Goal: Information Seeking & Learning: Check status

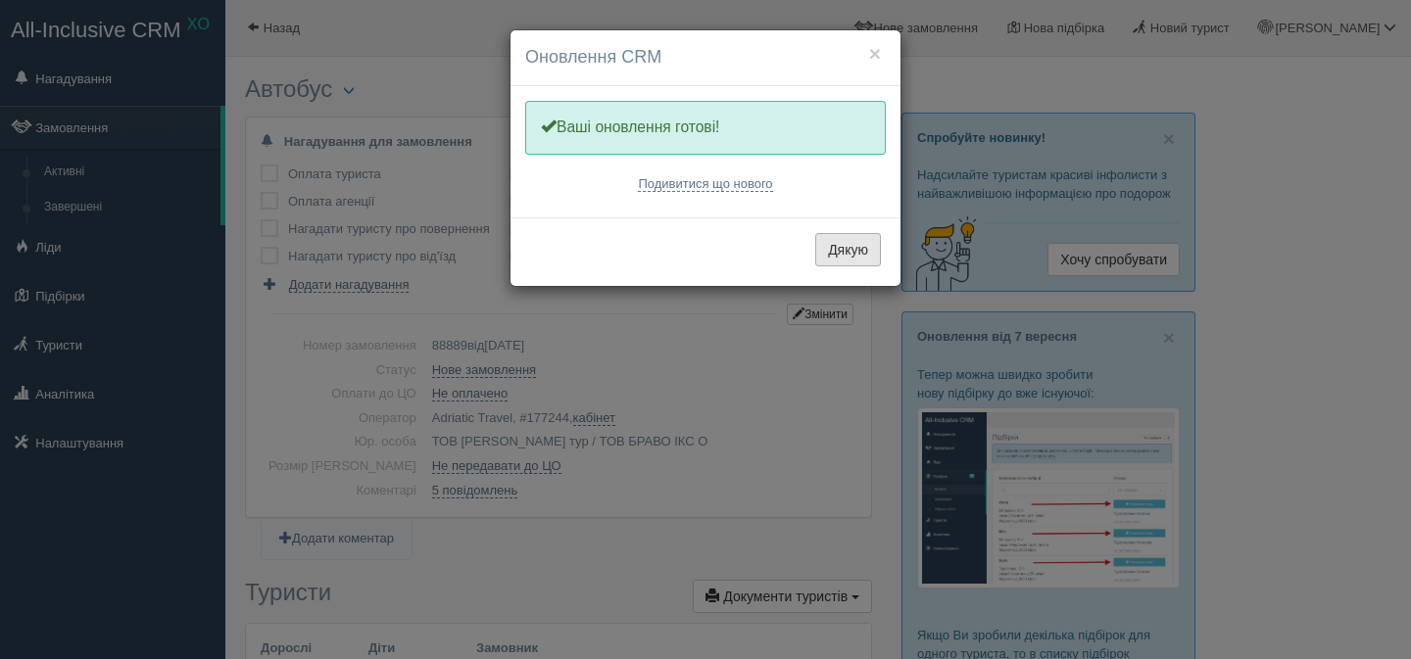
click at [850, 243] on button "Дякую" at bounding box center [848, 249] width 66 height 33
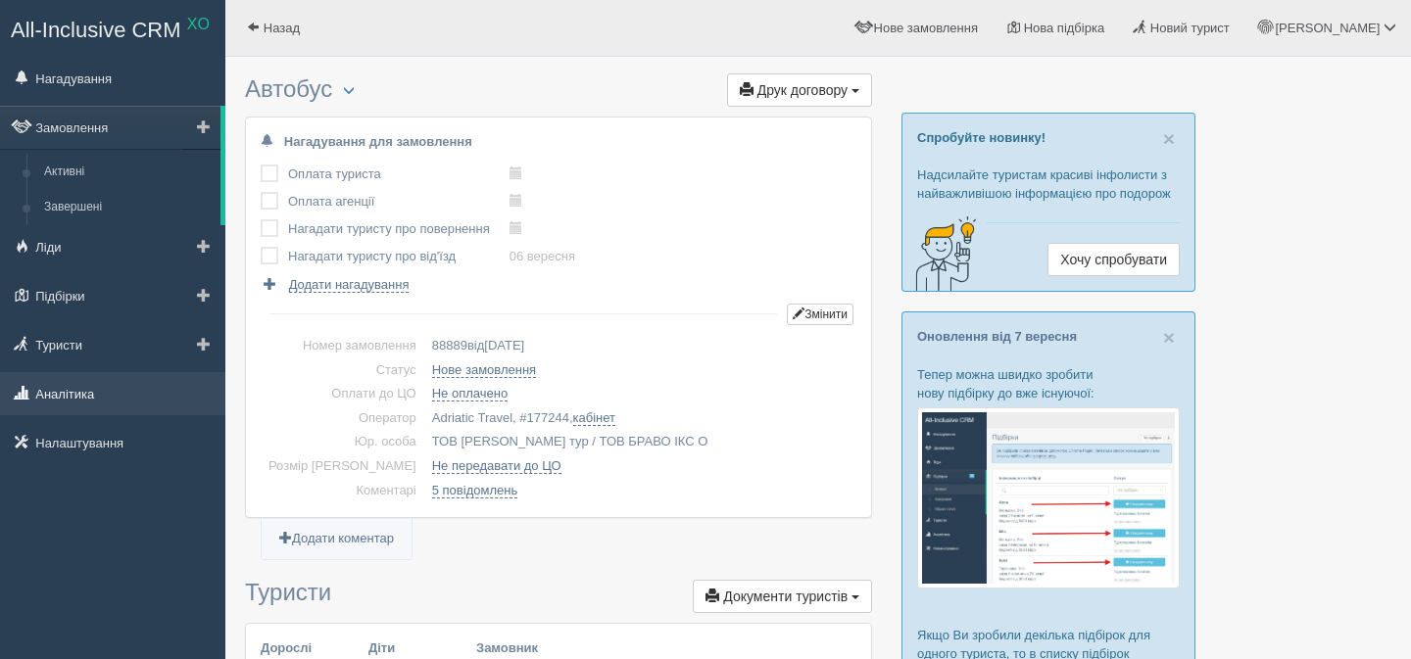
click at [49, 398] on link "Аналітика" at bounding box center [112, 393] width 225 height 43
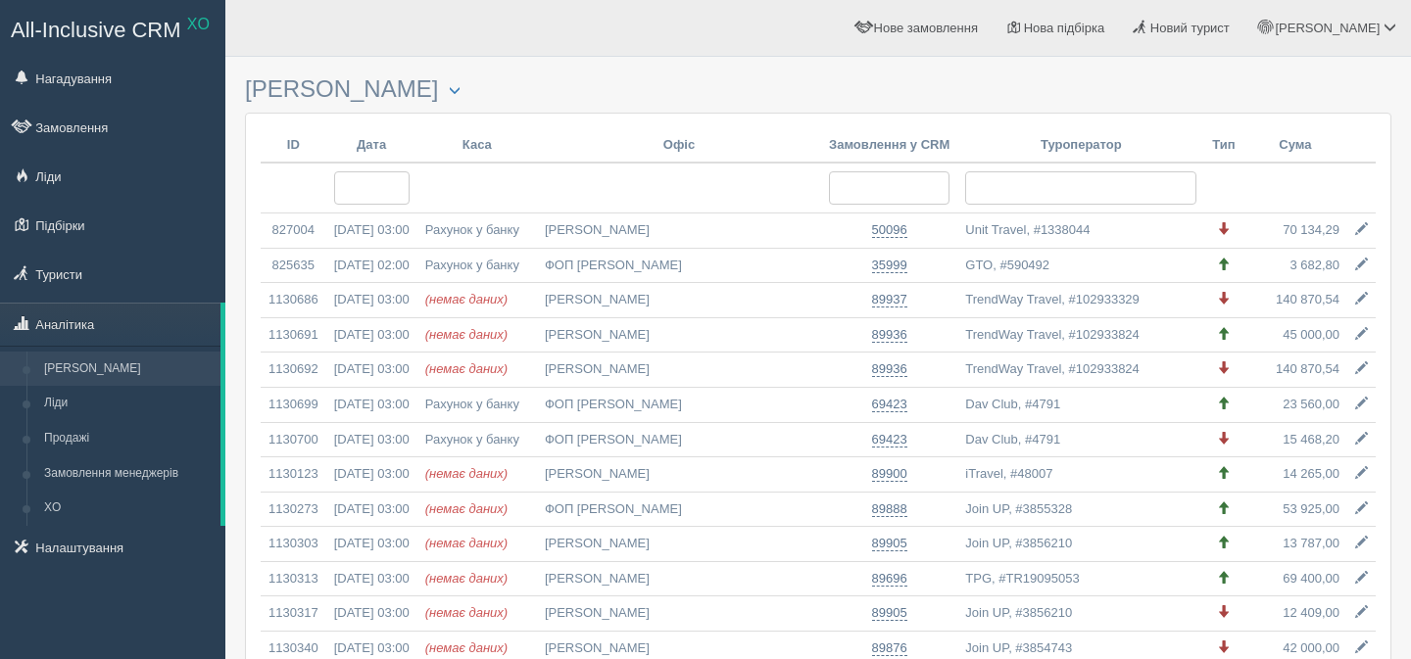
select select
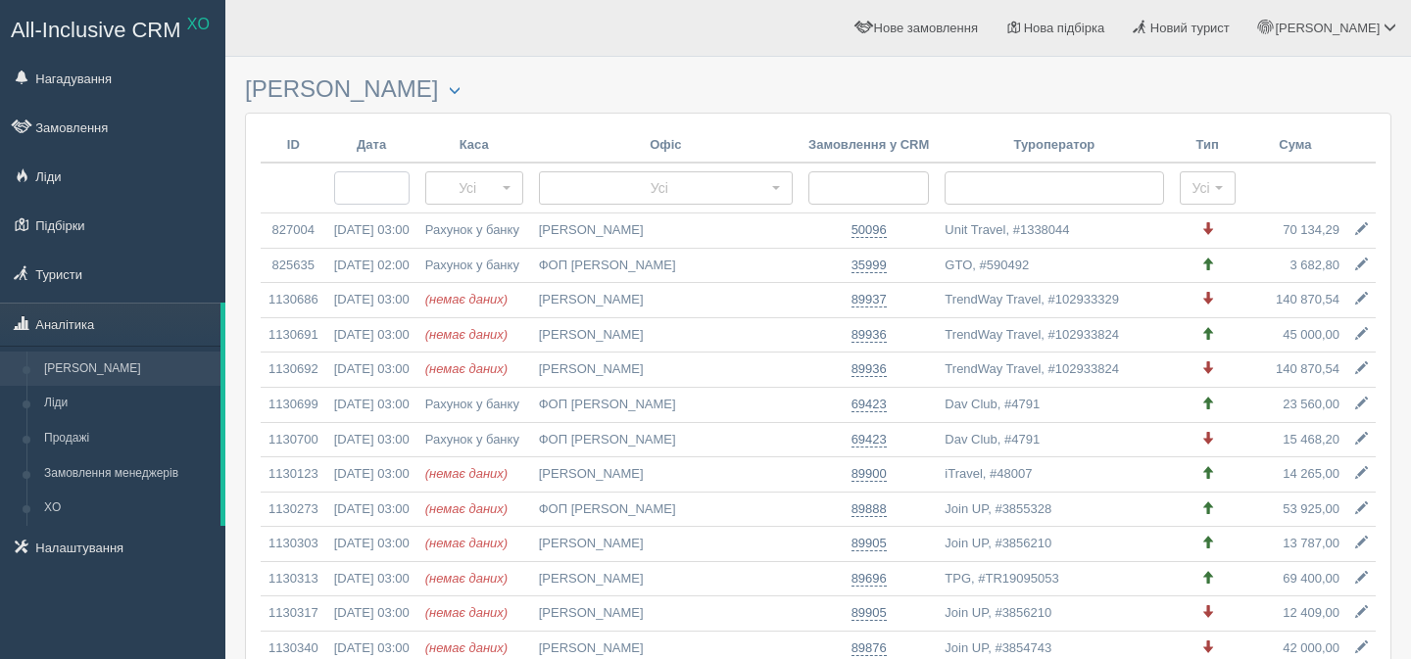
click at [409, 186] on input "text" at bounding box center [371, 187] width 75 height 33
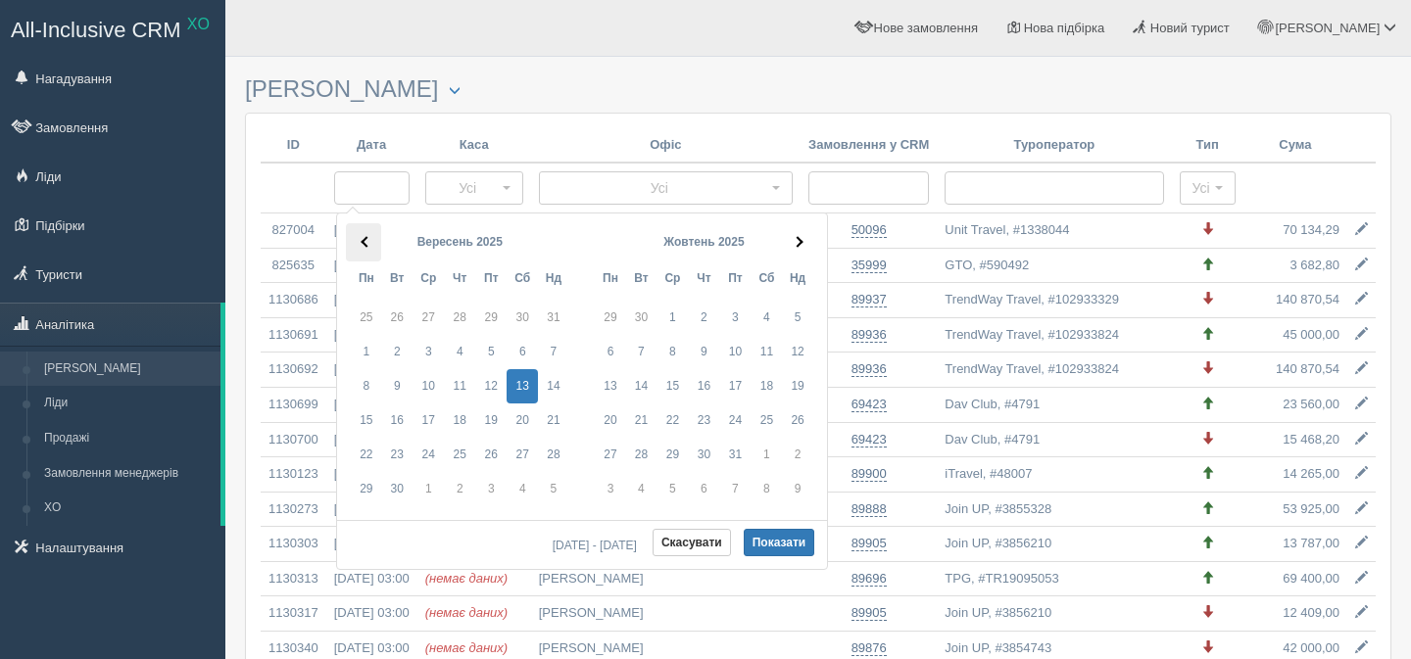
click at [371, 247] on th at bounding box center [363, 242] width 35 height 38
click at [771, 538] on button "Показати" at bounding box center [780, 542] width 72 height 27
type input "16.07.2025 - 16.07.2025"
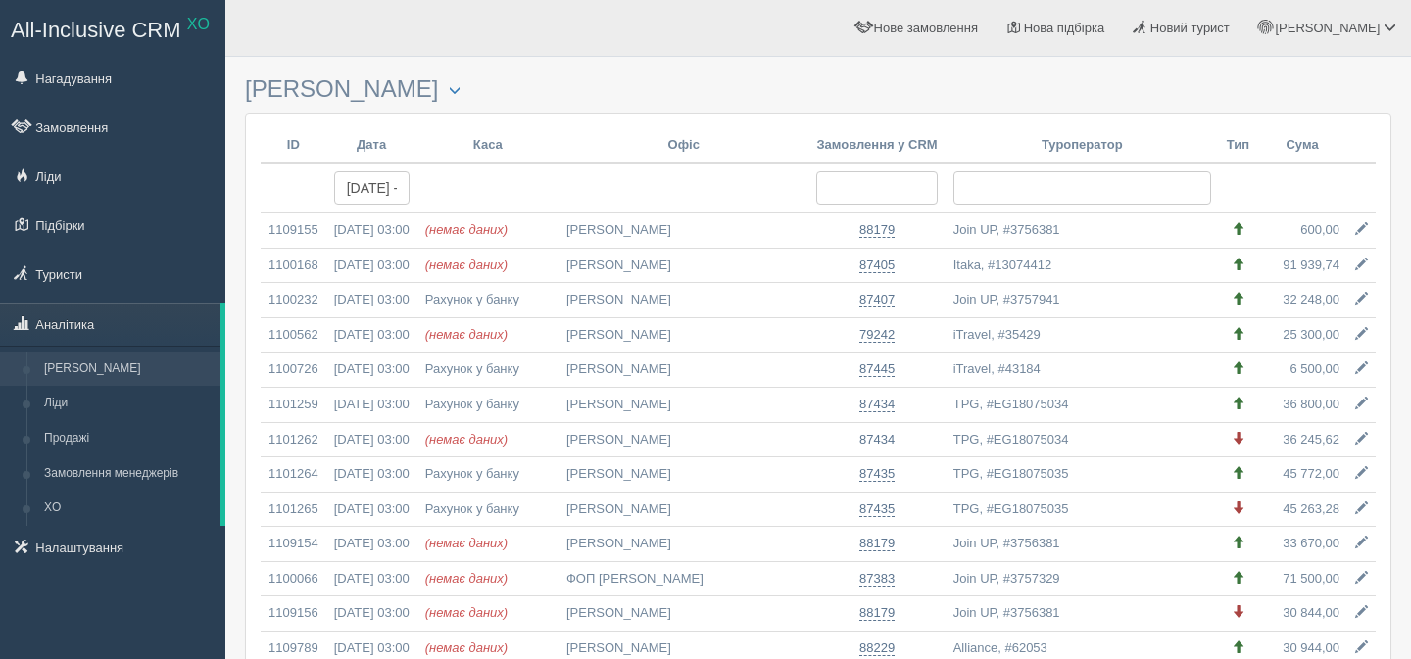
select select
click at [382, 183] on input "16.07.2025 - 16.07.2025" at bounding box center [371, 187] width 75 height 33
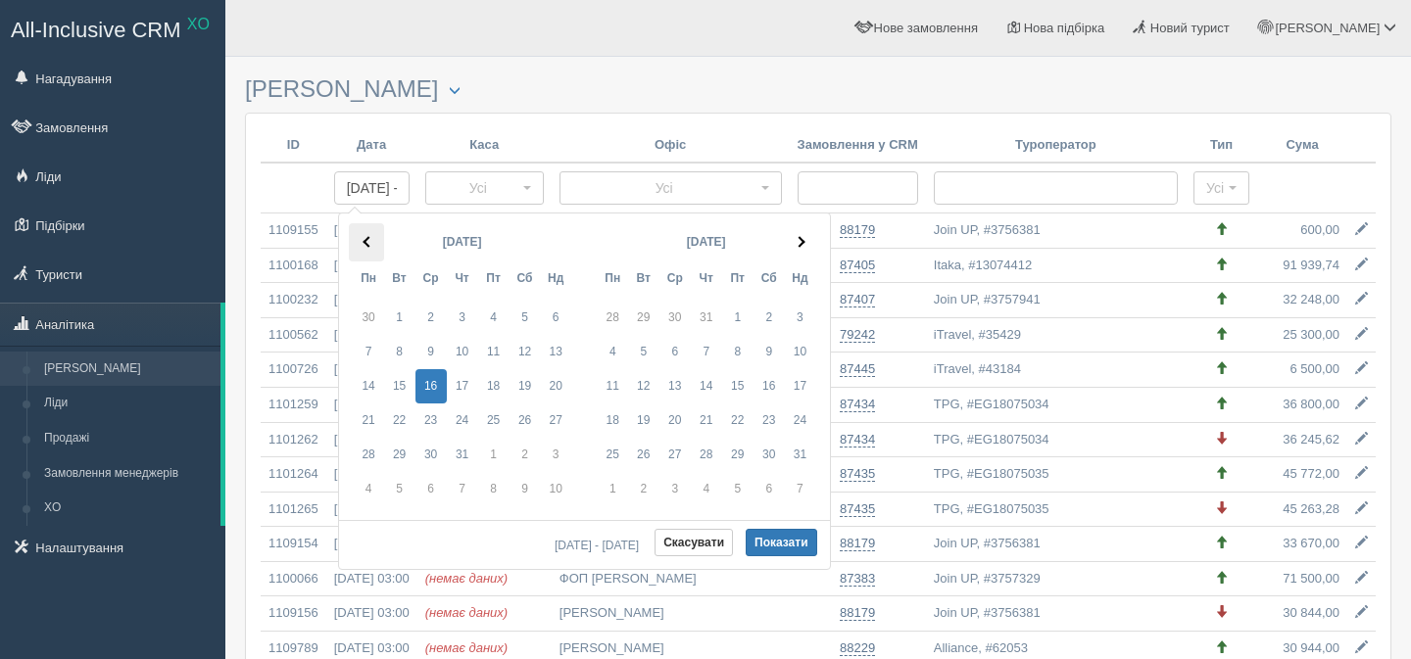
click at [361, 237] on th at bounding box center [366, 242] width 35 height 38
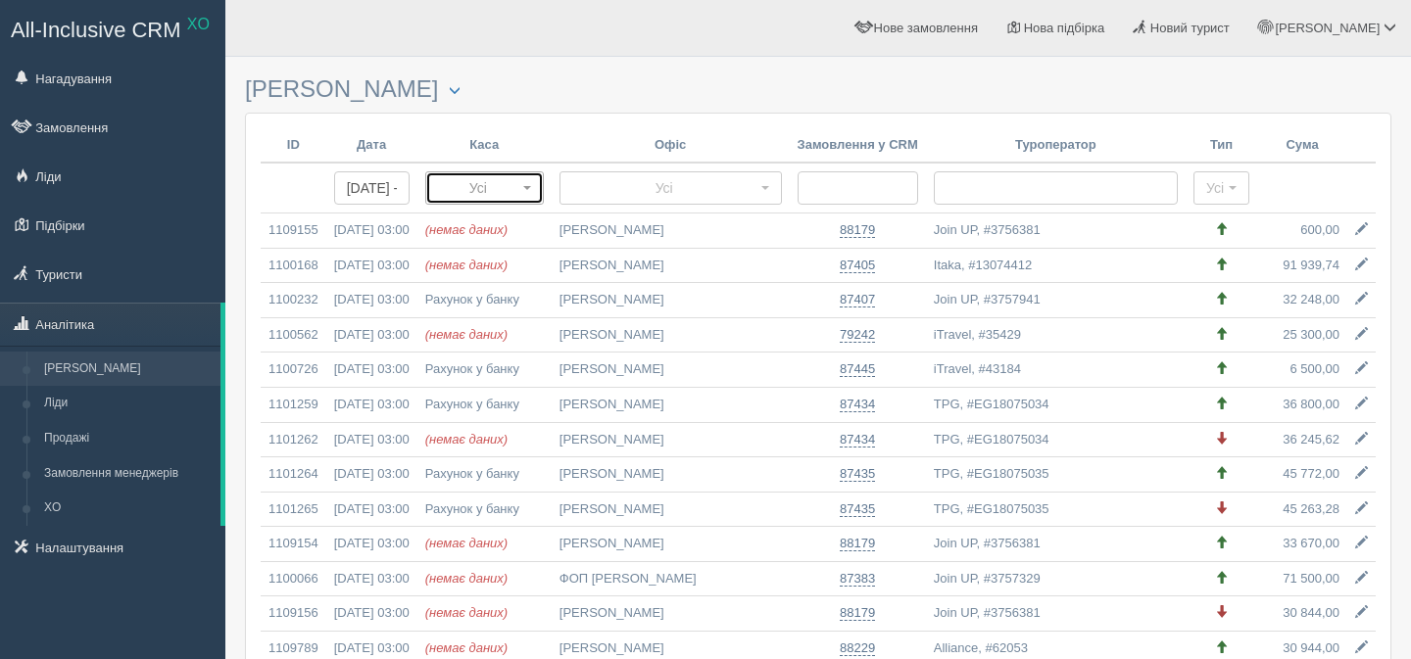
click at [518, 195] on span "Усі" at bounding box center [478, 188] width 80 height 20
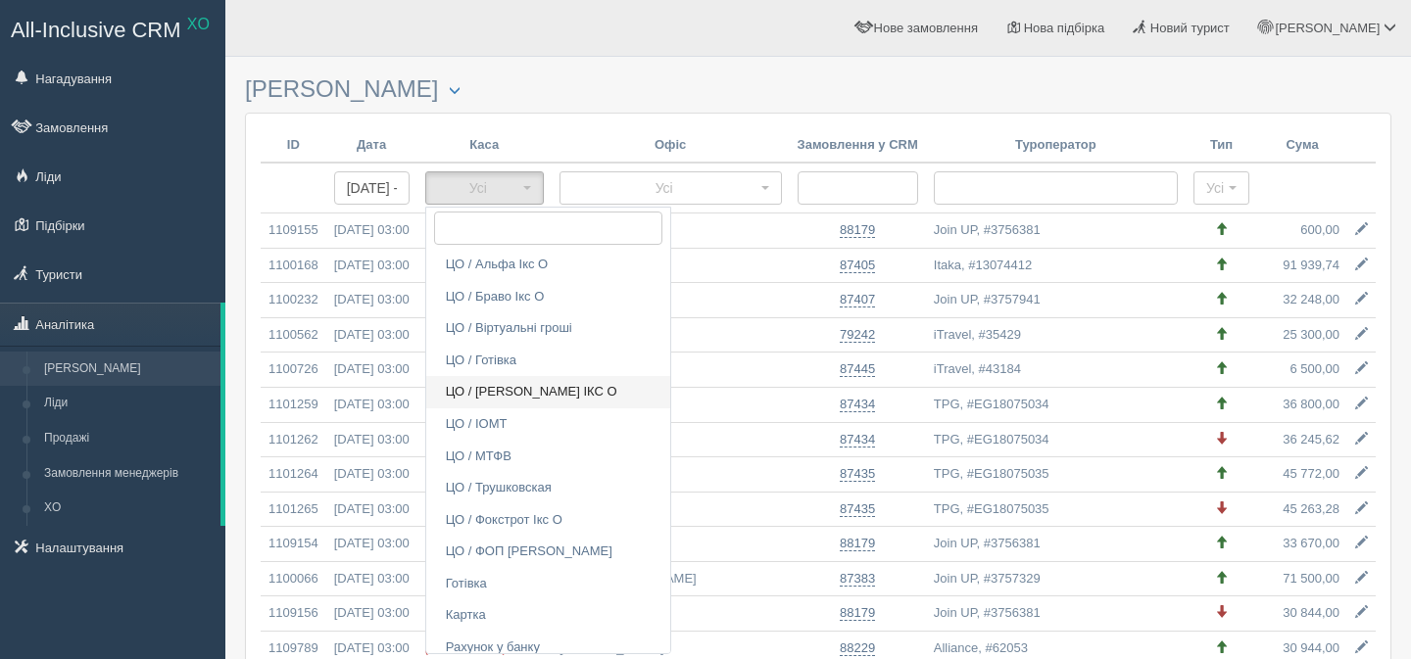
click at [544, 397] on span "ЦО / [PERSON_NAME] ІКС О" at bounding box center [531, 392] width 171 height 19
select select "2041"
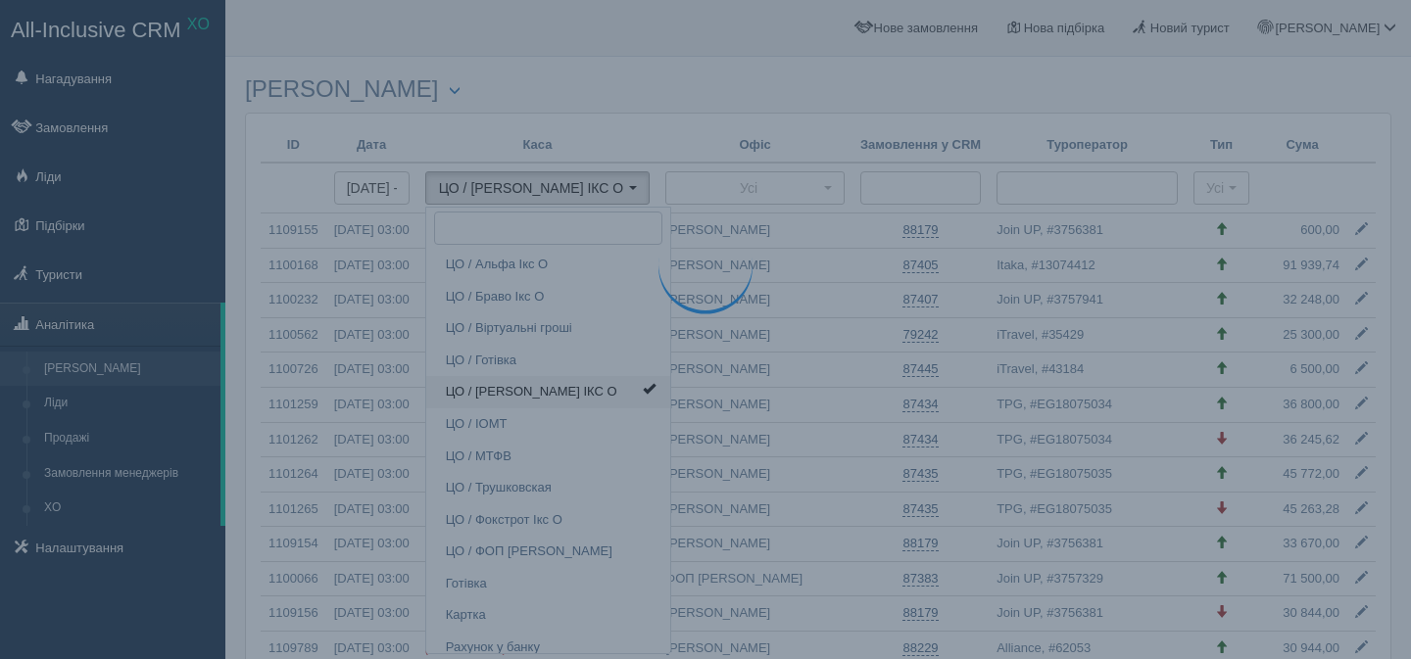
scroll to position [52, 0]
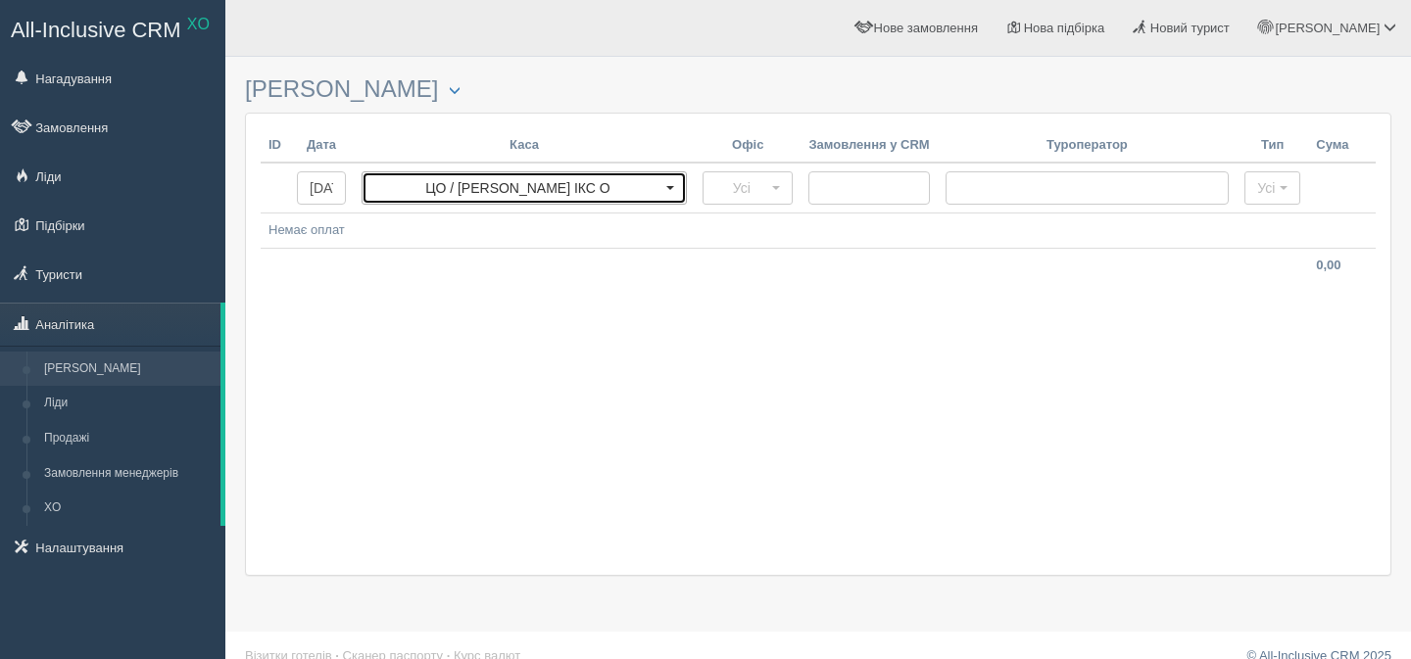
click at [557, 173] on button "ЦО / [PERSON_NAME] ІКС О" at bounding box center [523, 187] width 325 height 33
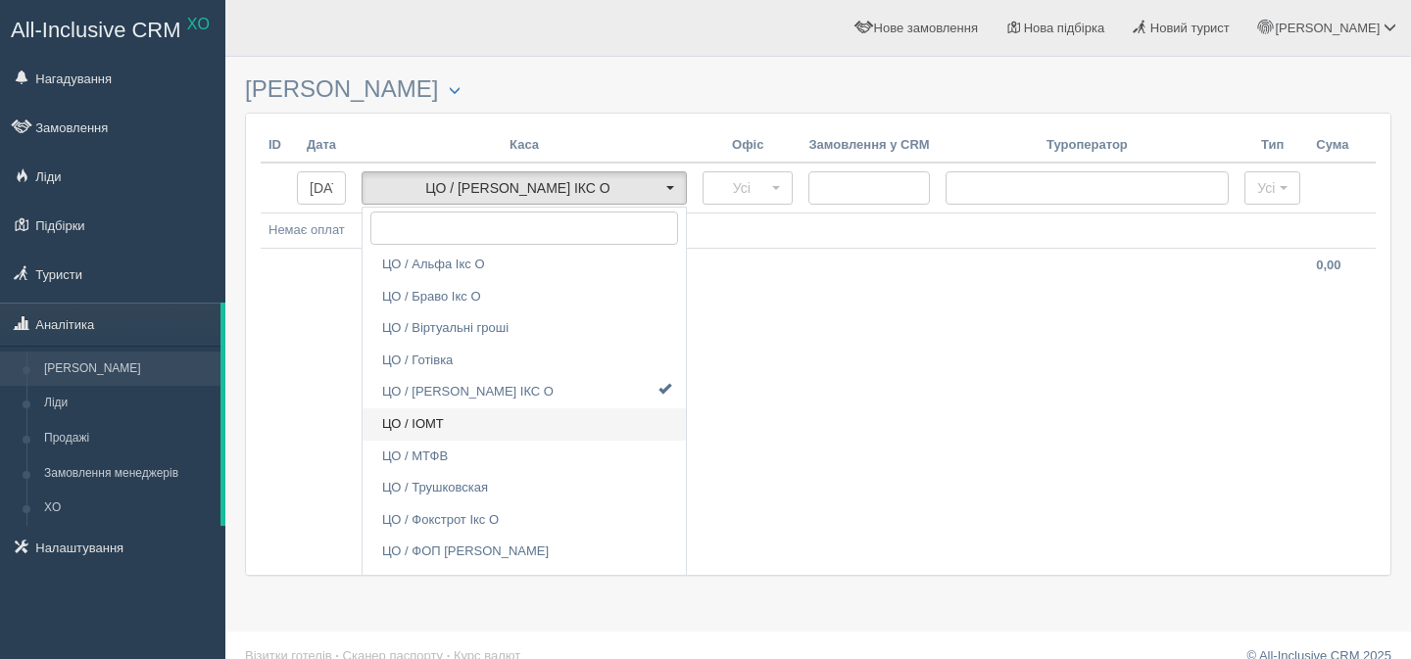
click at [462, 425] on link "ЦО / ІОМТ" at bounding box center [523, 424] width 323 height 32
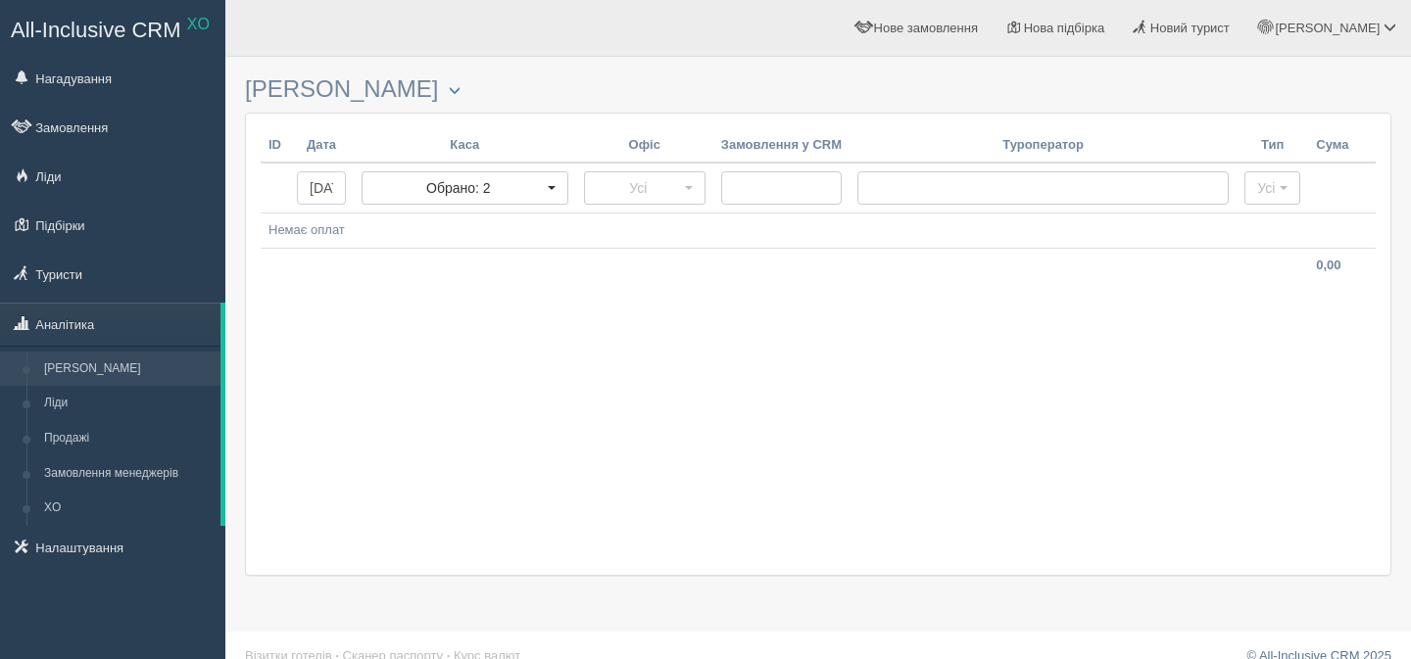
click at [321, 187] on input "16.07.2025 - 16.07.2025" at bounding box center [321, 187] width 49 height 33
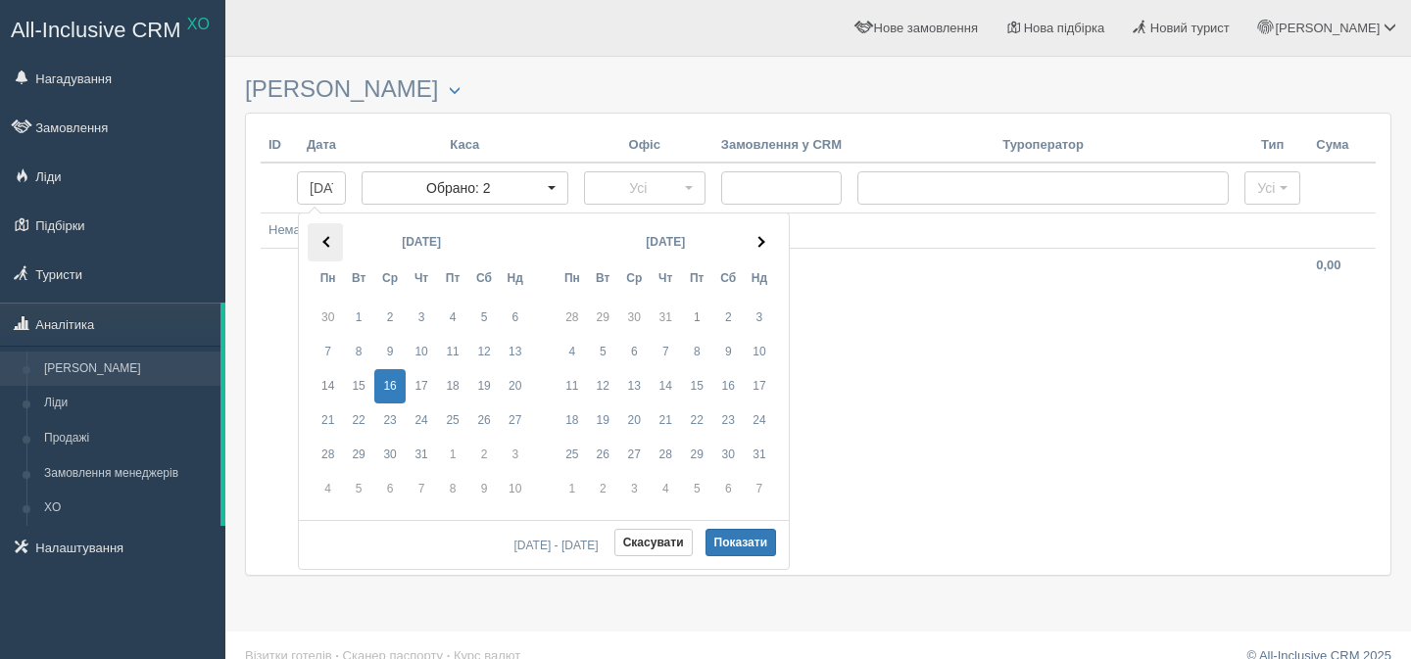
click at [328, 234] on th at bounding box center [325, 242] width 35 height 38
click at [723, 537] on button "Показати" at bounding box center [741, 542] width 72 height 27
type input "01.03.2025 - 01.03.2025"
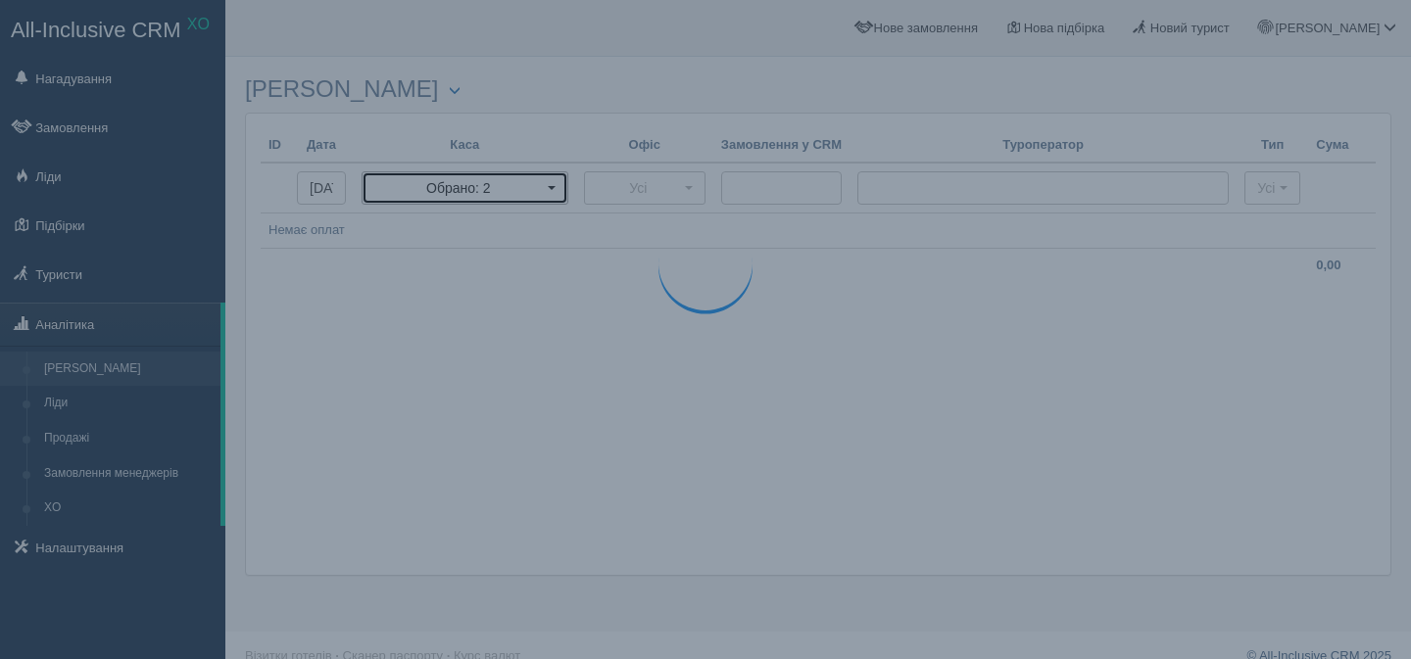
click at [535, 184] on span "Обрано: 2" at bounding box center [458, 188] width 168 height 20
click at [498, 412] on link "ЦО / ІОМТ" at bounding box center [484, 424] width 244 height 32
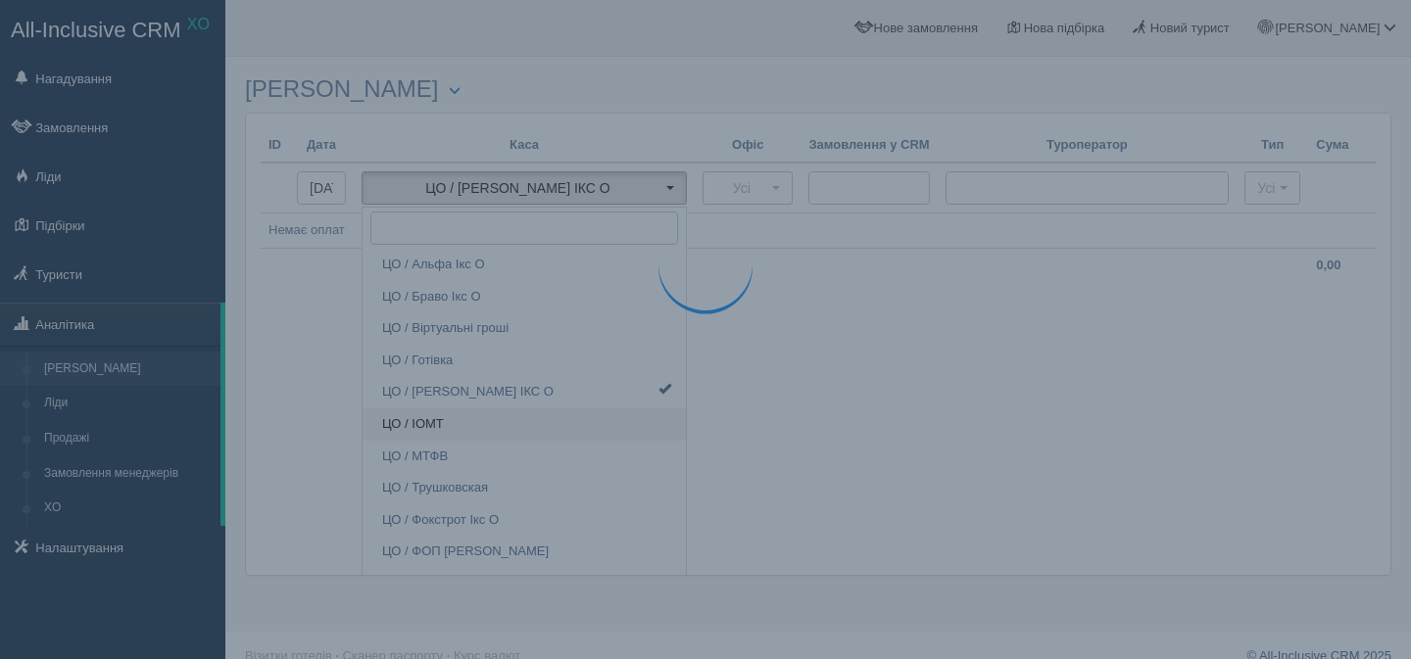
scroll to position [52, 0]
click at [640, 86] on h3 "Фінанси ЦО Внести витрати агенції Внести надходження агенції Переказ між рахунк…" at bounding box center [818, 89] width 1146 height 26
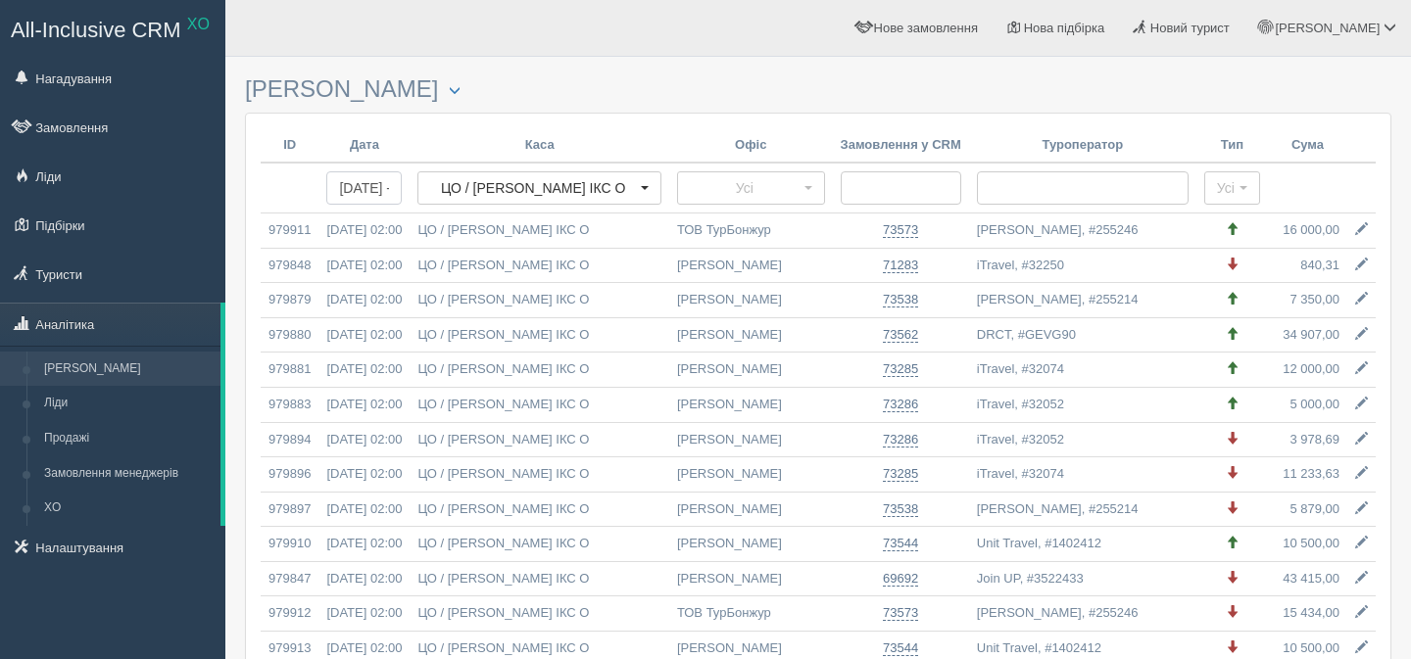
click at [389, 187] on input "[DATE] - [DATE]" at bounding box center [363, 187] width 75 height 33
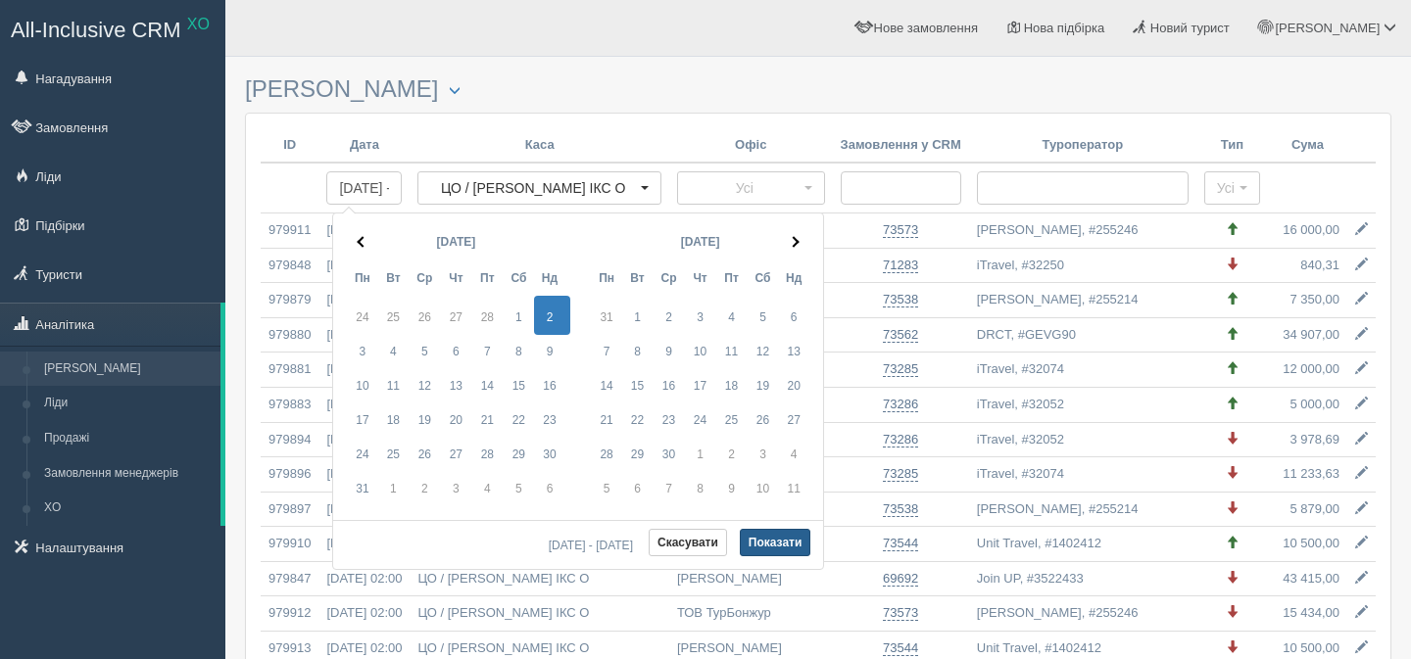
click at [758, 538] on button "Показати" at bounding box center [776, 542] width 72 height 27
type input "[DATE] - [DATE]"
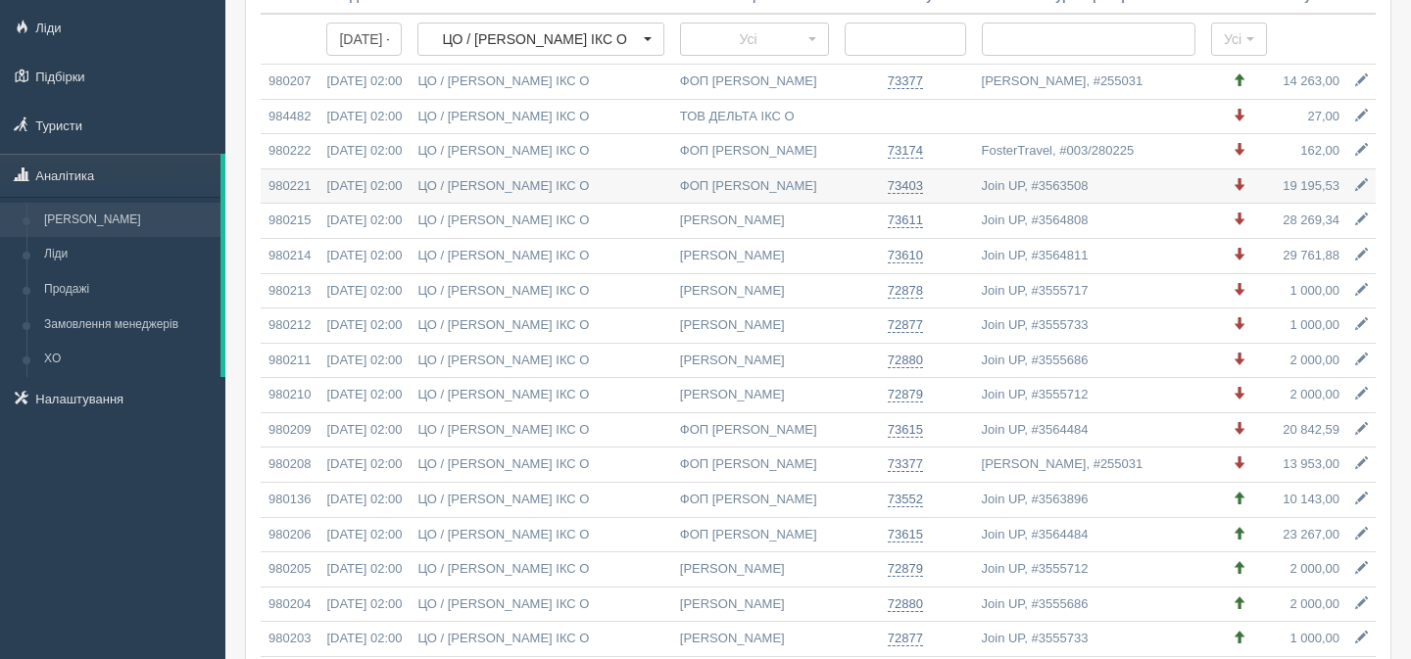
scroll to position [155, 0]
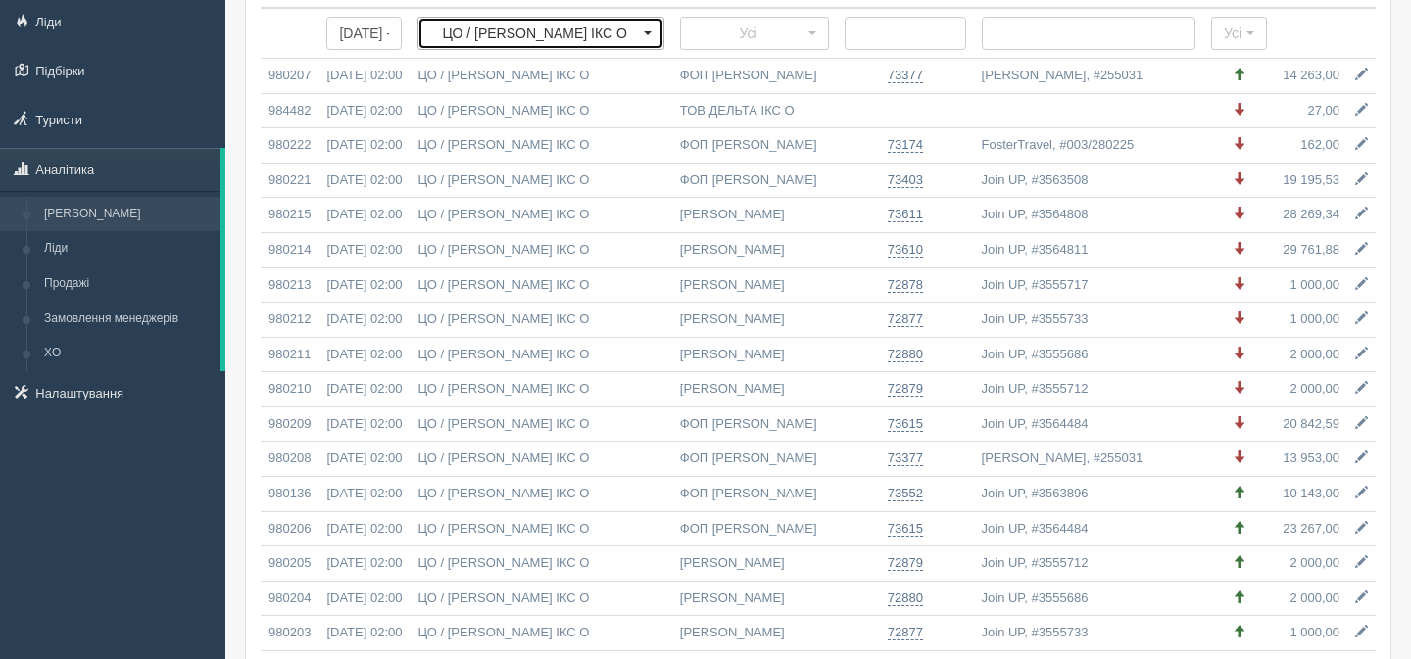
click at [504, 34] on span "ЦО / [PERSON_NAME] ІКС О" at bounding box center [534, 34] width 208 height 20
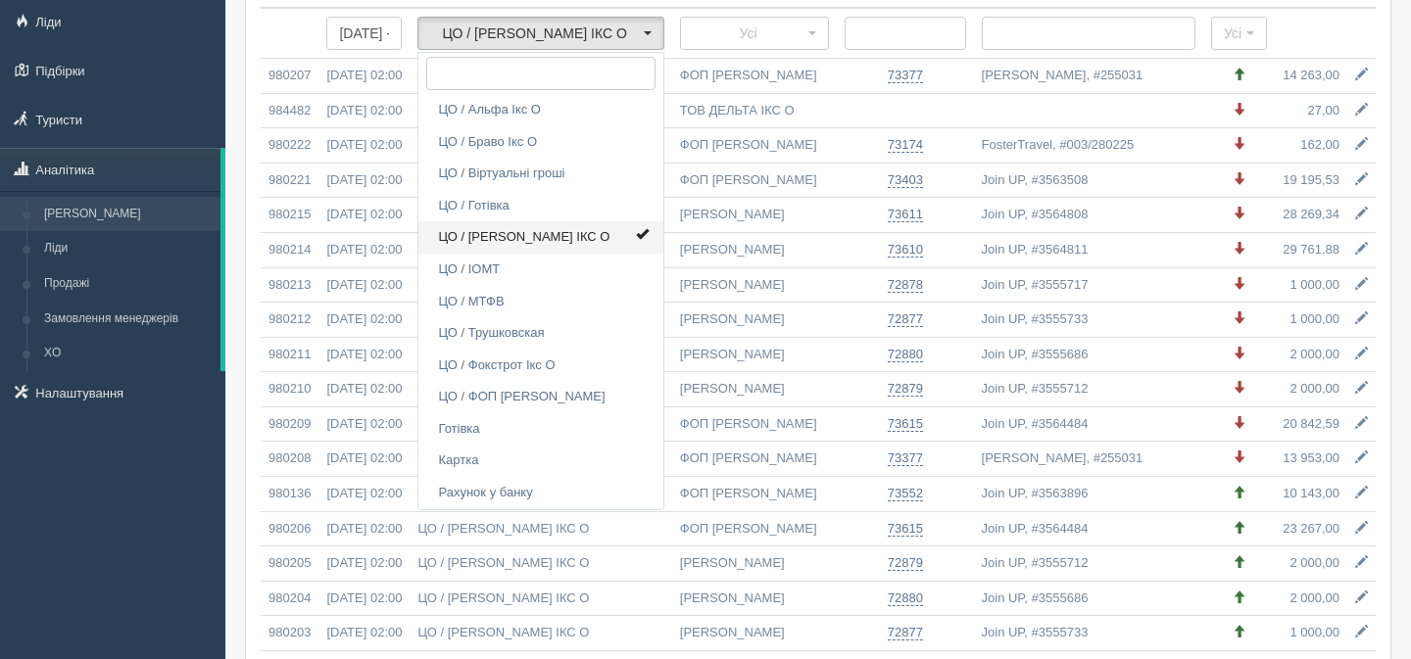
click at [548, 248] on link "ЦО / [PERSON_NAME] ІКС О" at bounding box center [540, 237] width 244 height 32
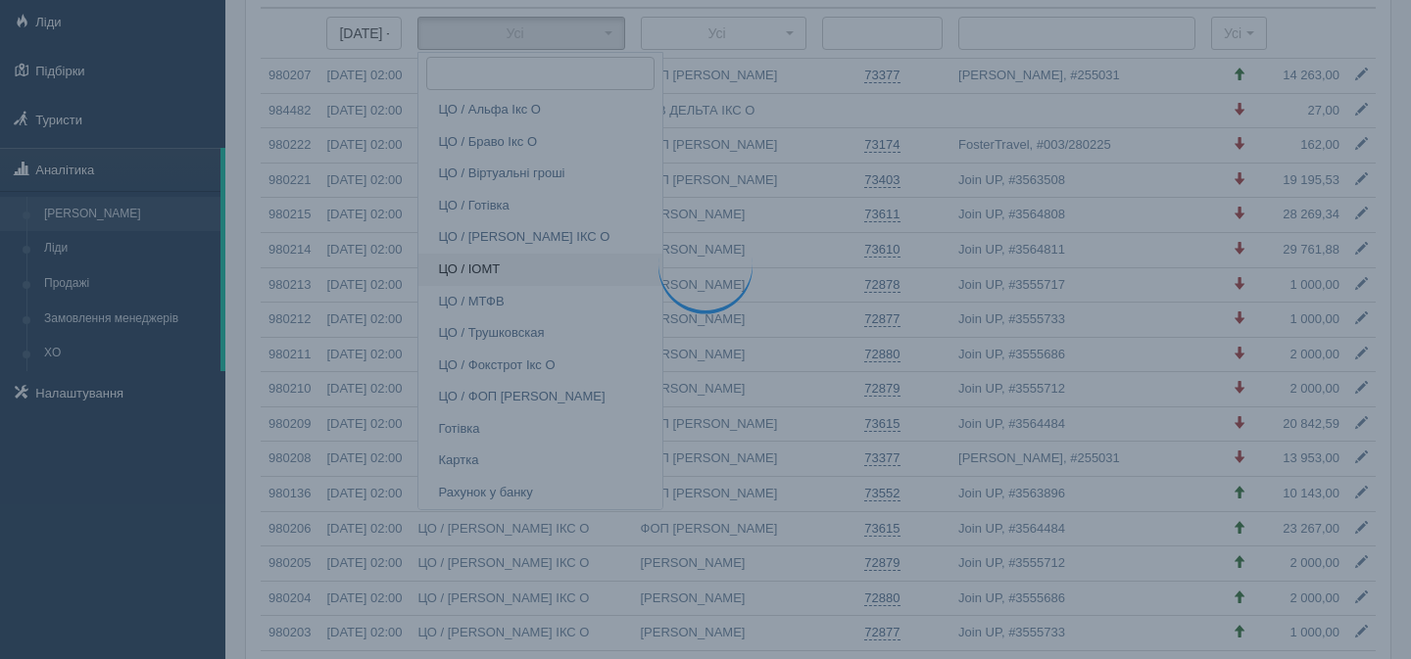
click at [500, 267] on span "ЦО / ІОМТ" at bounding box center [469, 270] width 62 height 19
select select "1198"
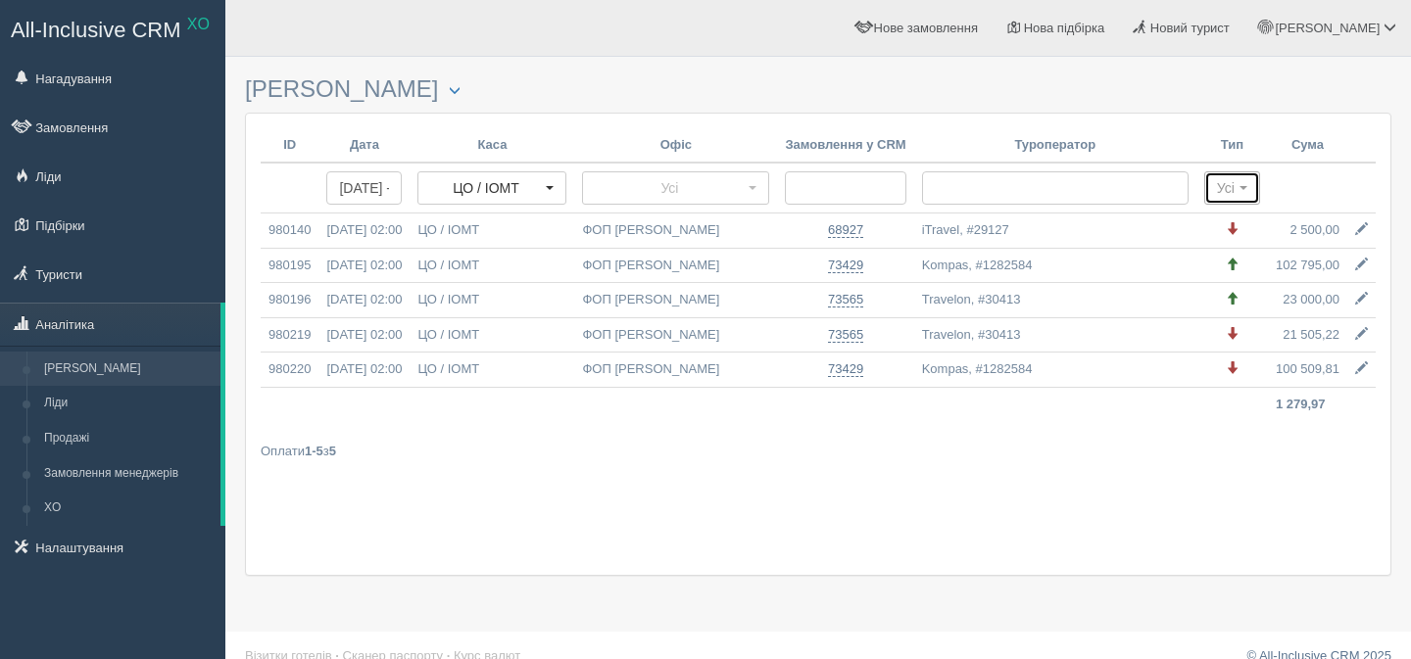
click at [1218, 178] on button "Усі" at bounding box center [1232, 187] width 56 height 33
click at [1236, 250] on span "Доходи" at bounding box center [1246, 256] width 43 height 19
select select "income"
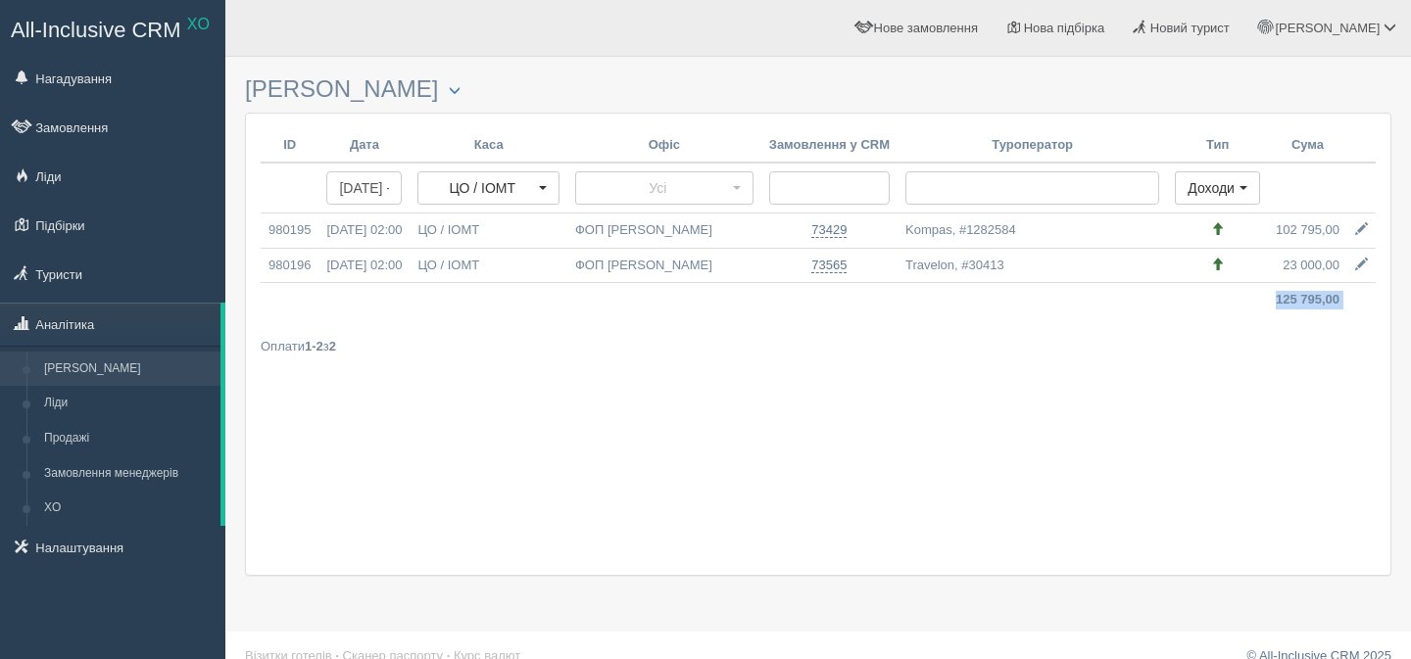
drag, startPoint x: 1262, startPoint y: 307, endPoint x: 1354, endPoint y: 305, distance: 92.1
click at [1355, 306] on tr "125 795,00" at bounding box center [818, 300] width 1115 height 34
